Goal: Check status: Check status

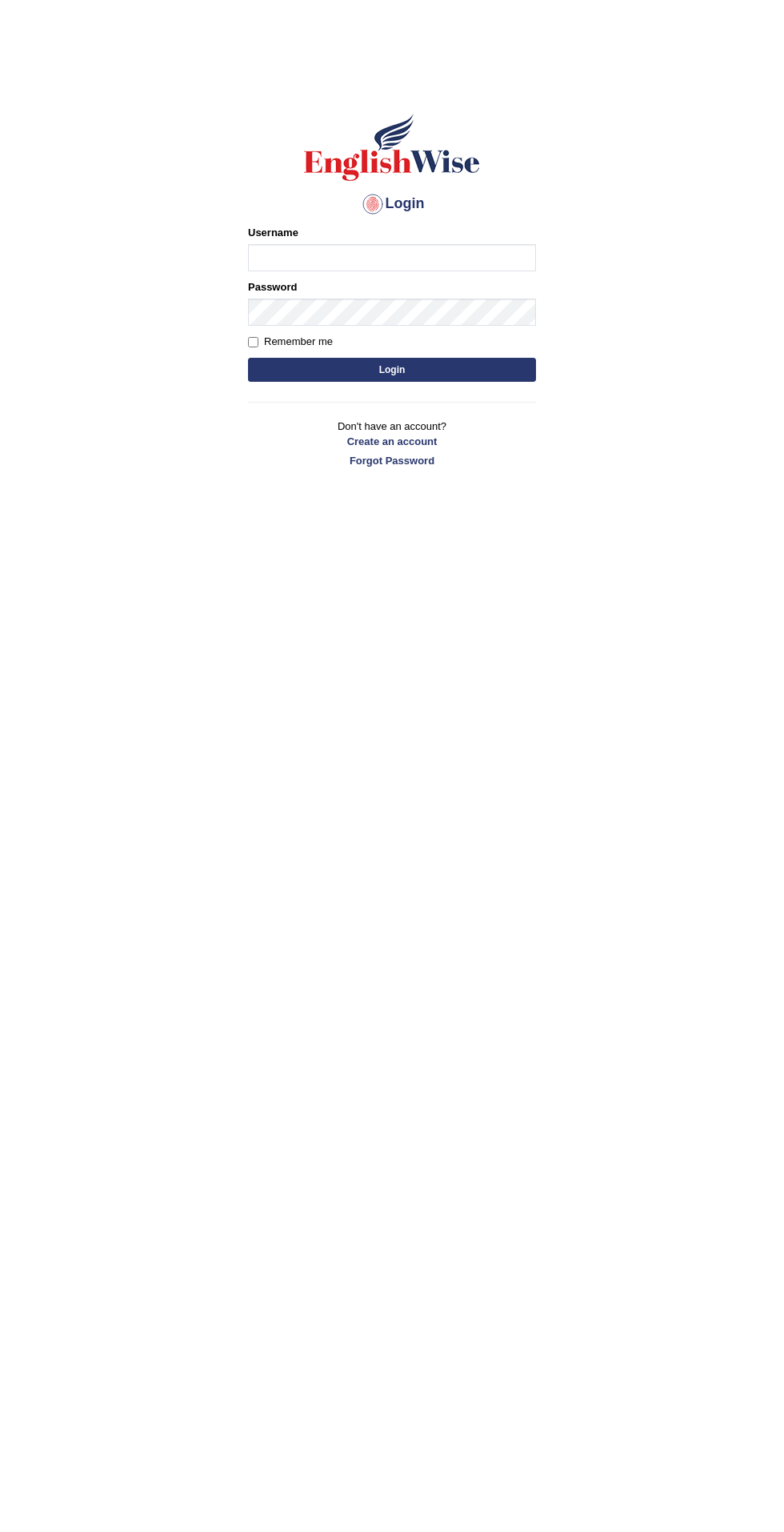
click at [482, 258] on input "Username" at bounding box center [392, 257] width 288 height 27
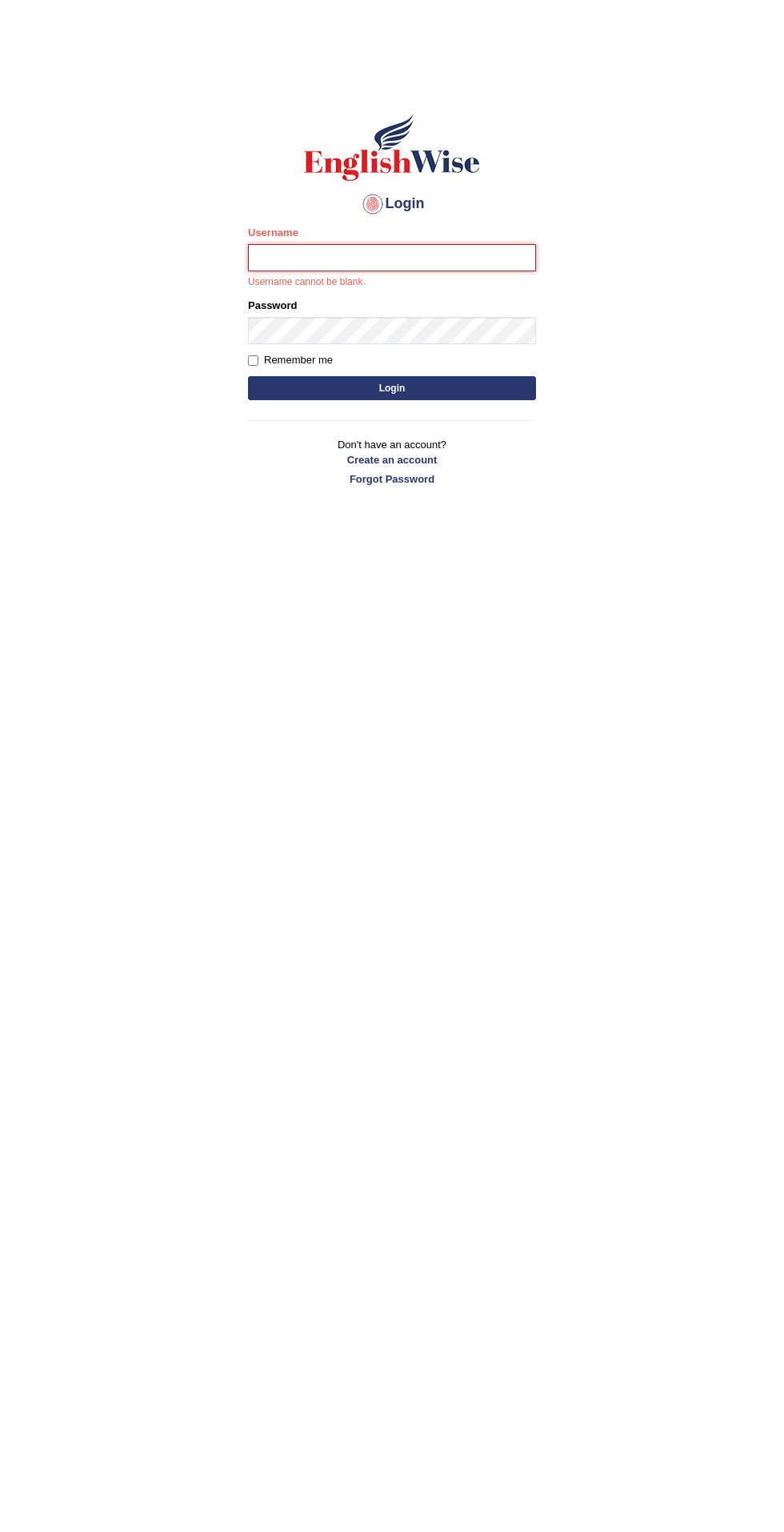
type input "filipimg"
click at [248, 376] on button "Login" at bounding box center [392, 388] width 288 height 24
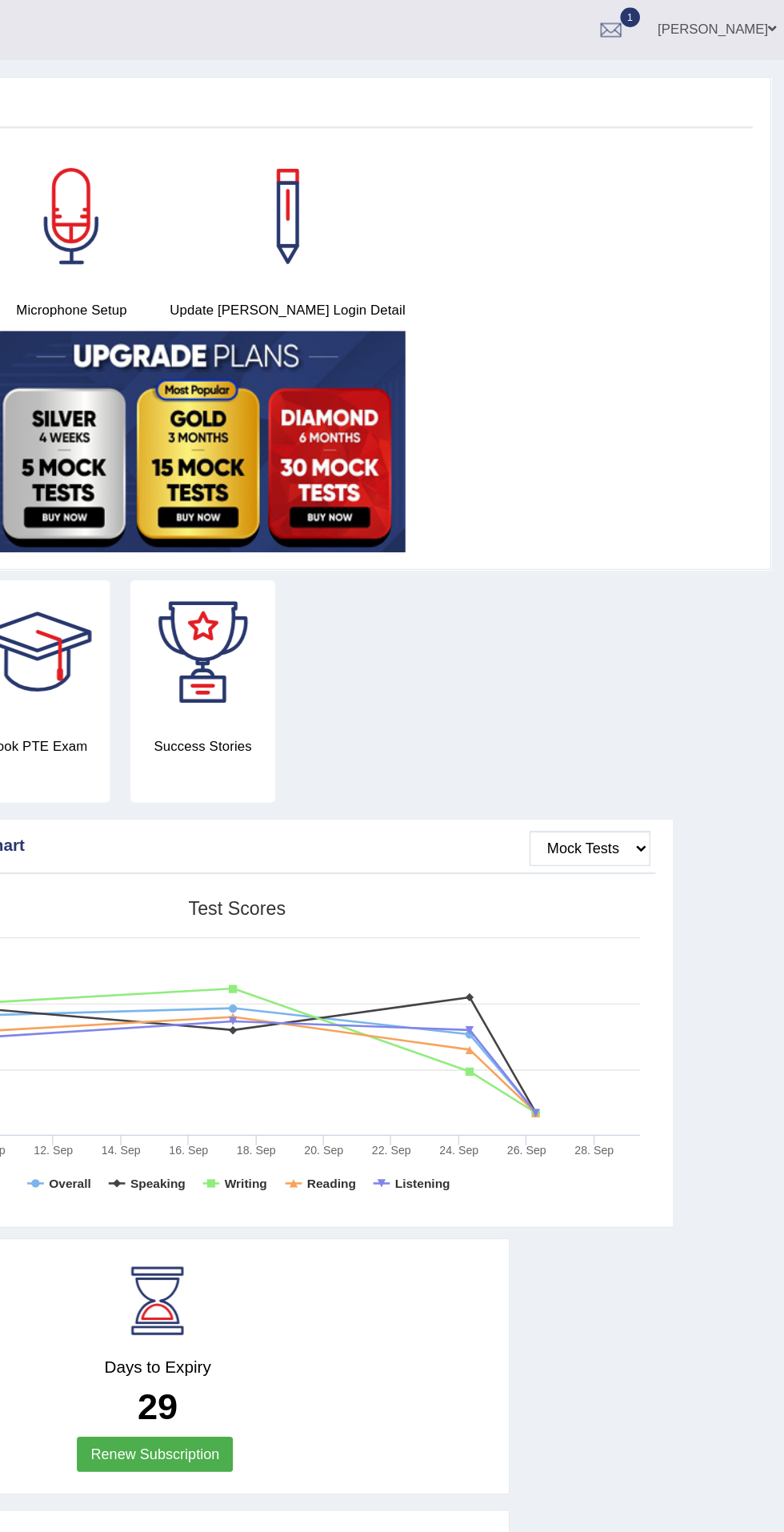
click at [656, 28] on div at bounding box center [644, 24] width 24 height 24
click at [472, 67] on span "EW13" at bounding box center [457, 65] width 30 height 13
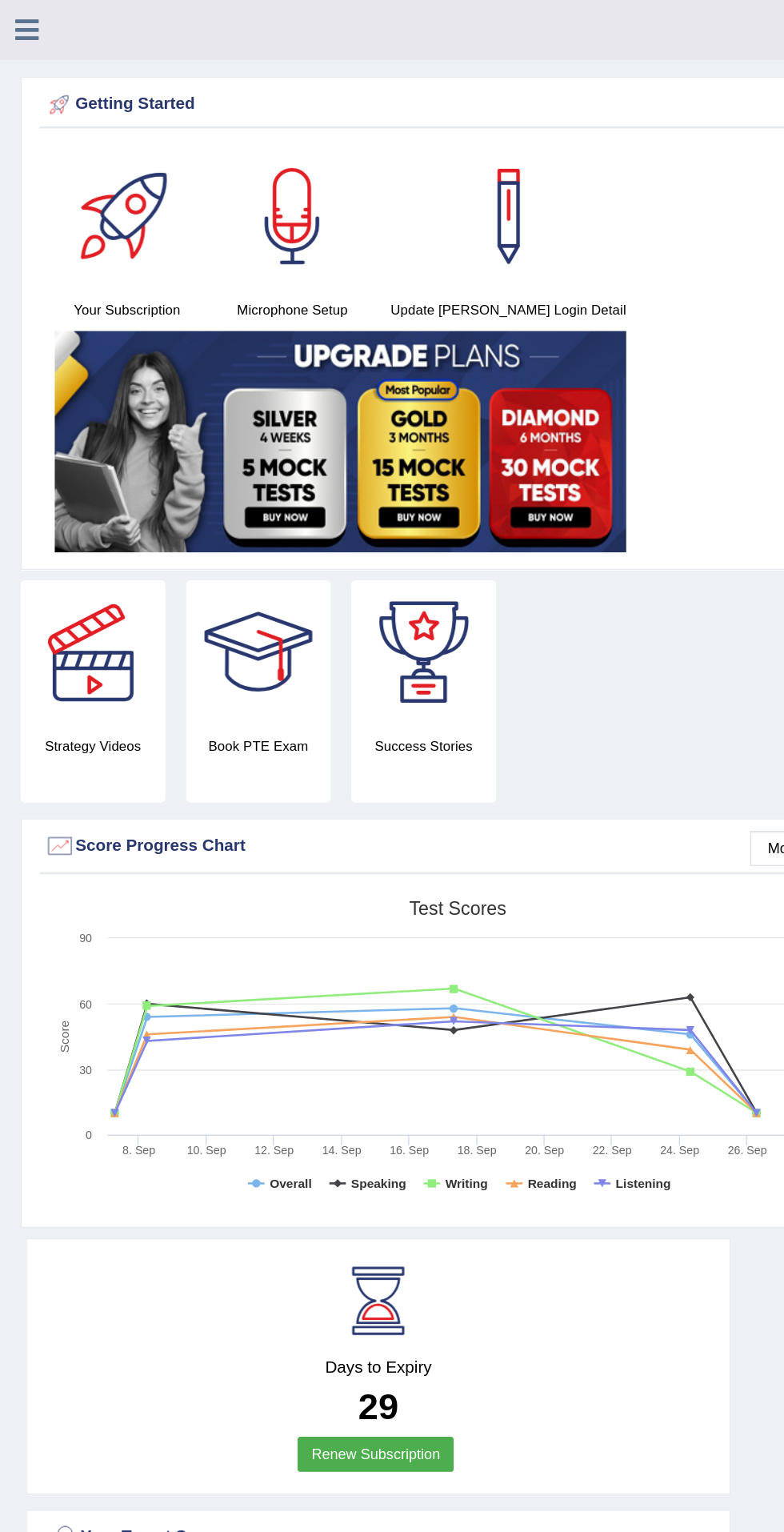
click at [15, 25] on icon at bounding box center [21, 23] width 18 height 20
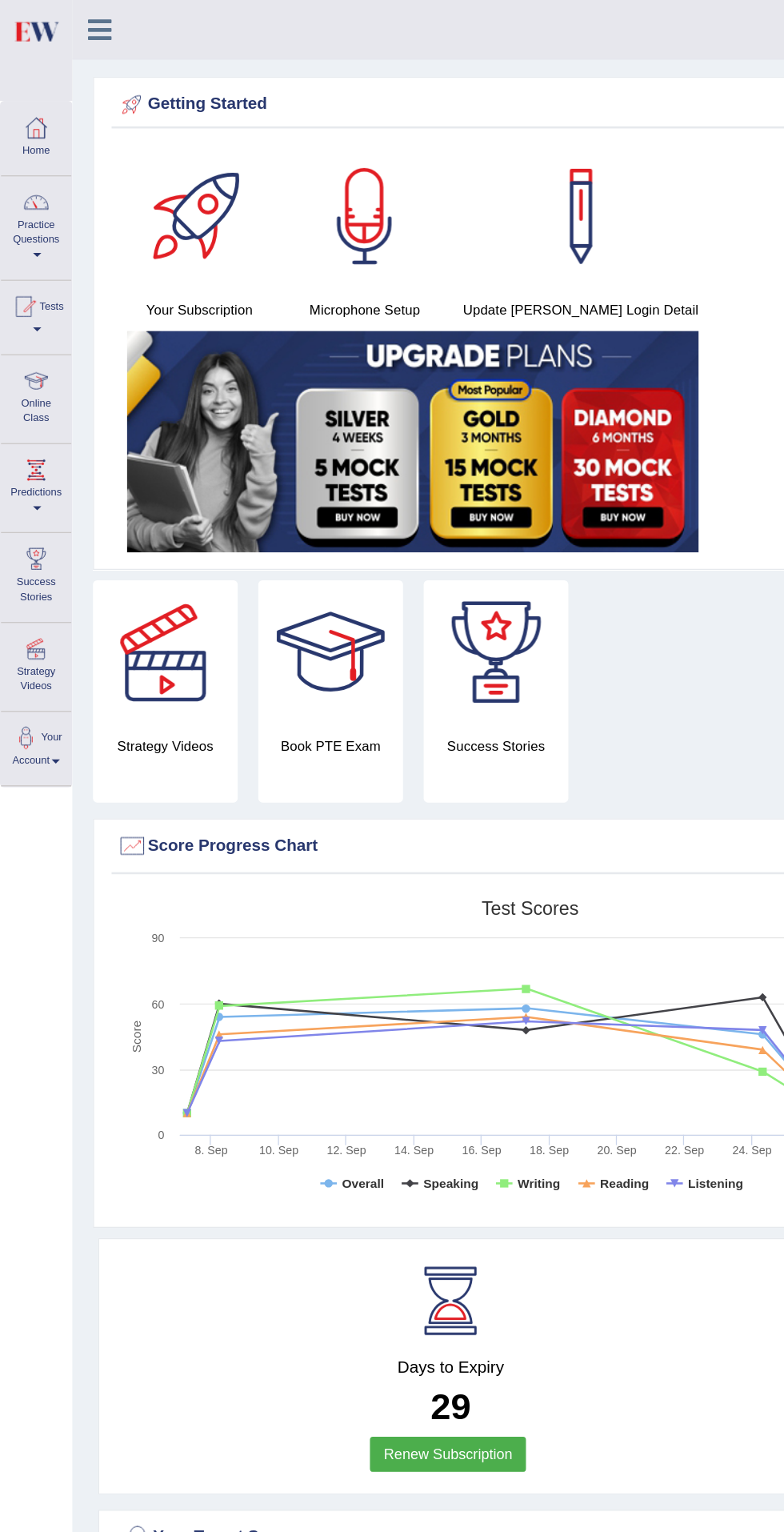
click at [22, 237] on div at bounding box center [18, 237] width 24 height 24
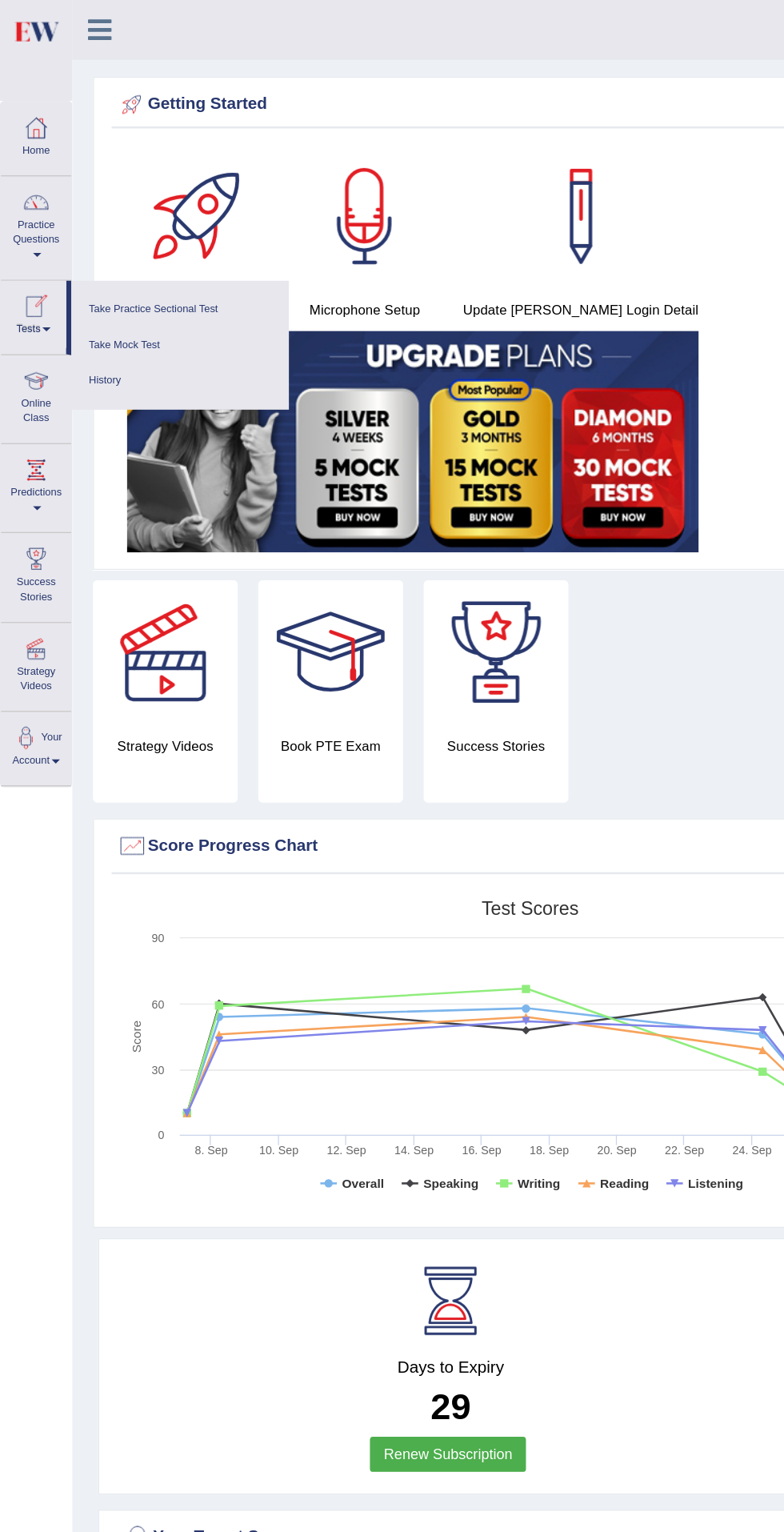
click at [71, 304] on link "History" at bounding box center [139, 295] width 152 height 28
